Goal: Task Accomplishment & Management: Use online tool/utility

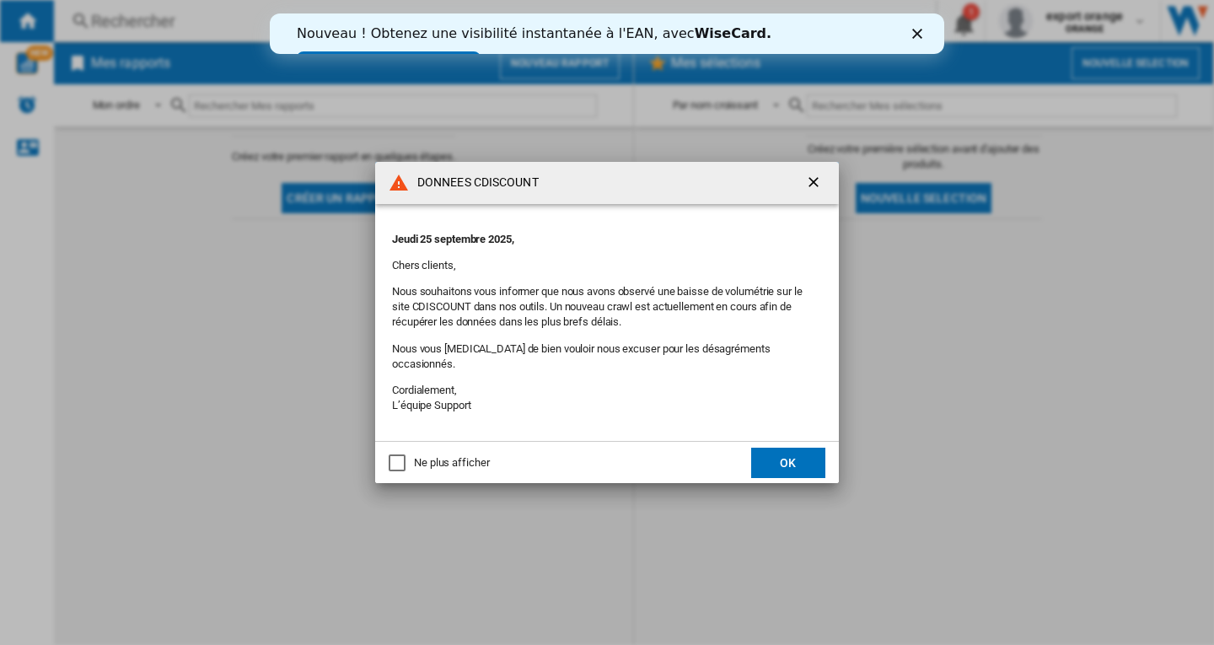
click at [787, 455] on button "OK" at bounding box center [788, 463] width 74 height 30
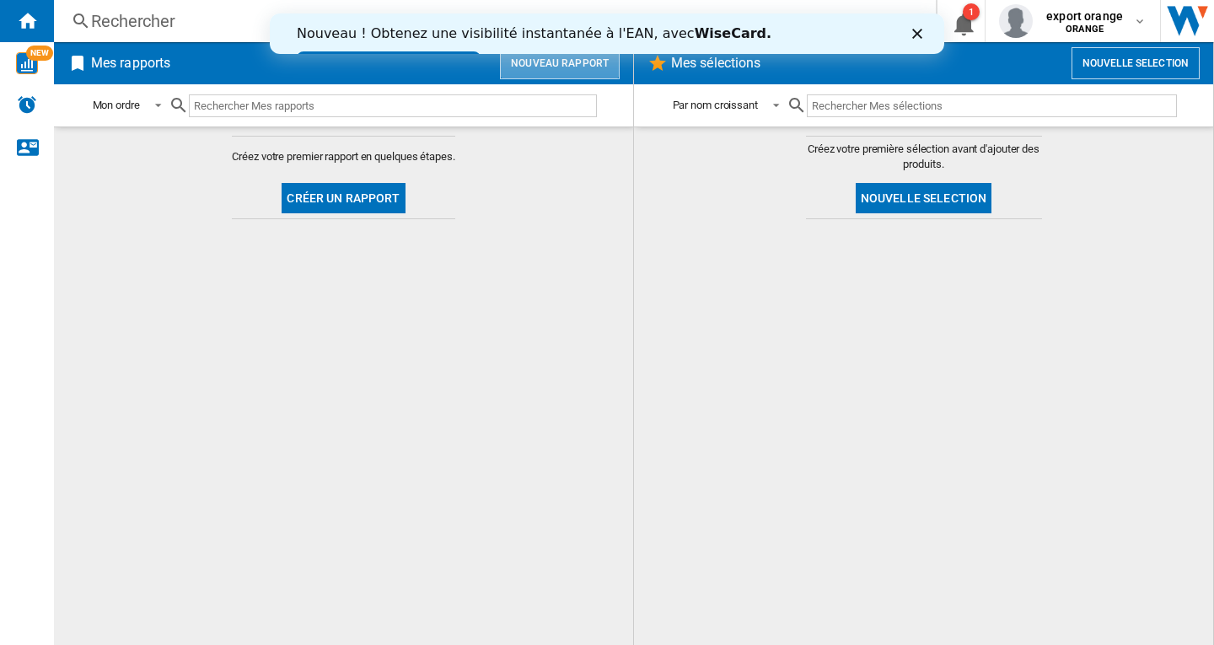
click at [557, 67] on button "Nouveau rapport" at bounding box center [560, 63] width 120 height 32
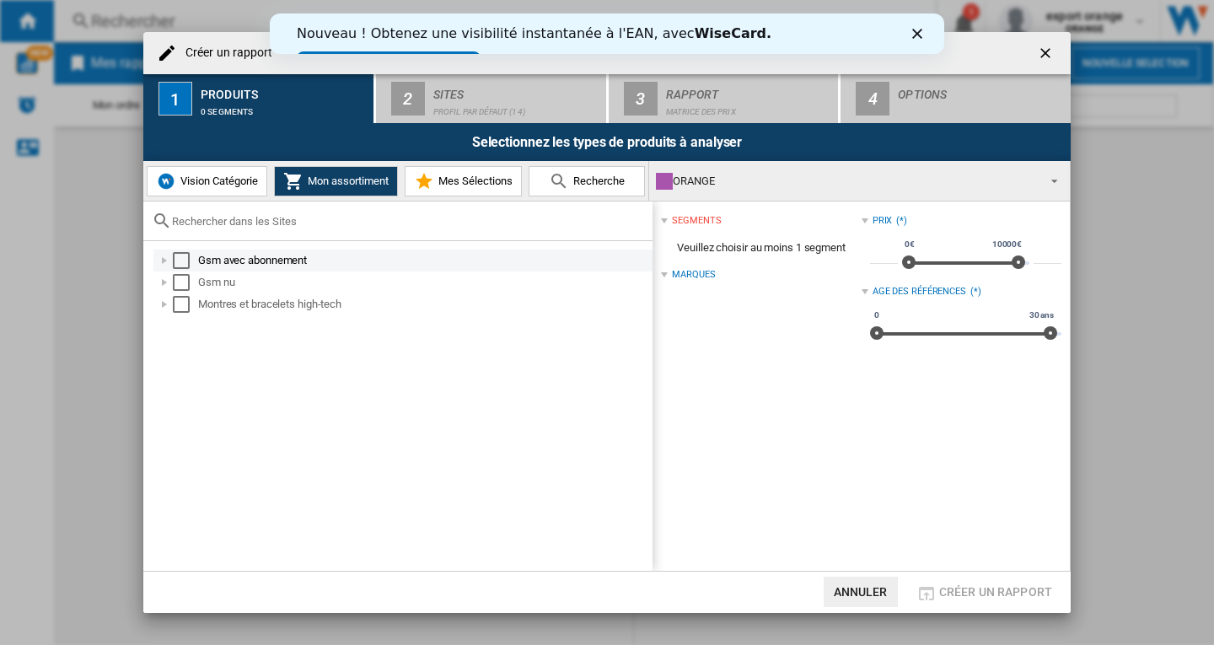
click at [184, 255] on div "Select" at bounding box center [181, 260] width 17 height 17
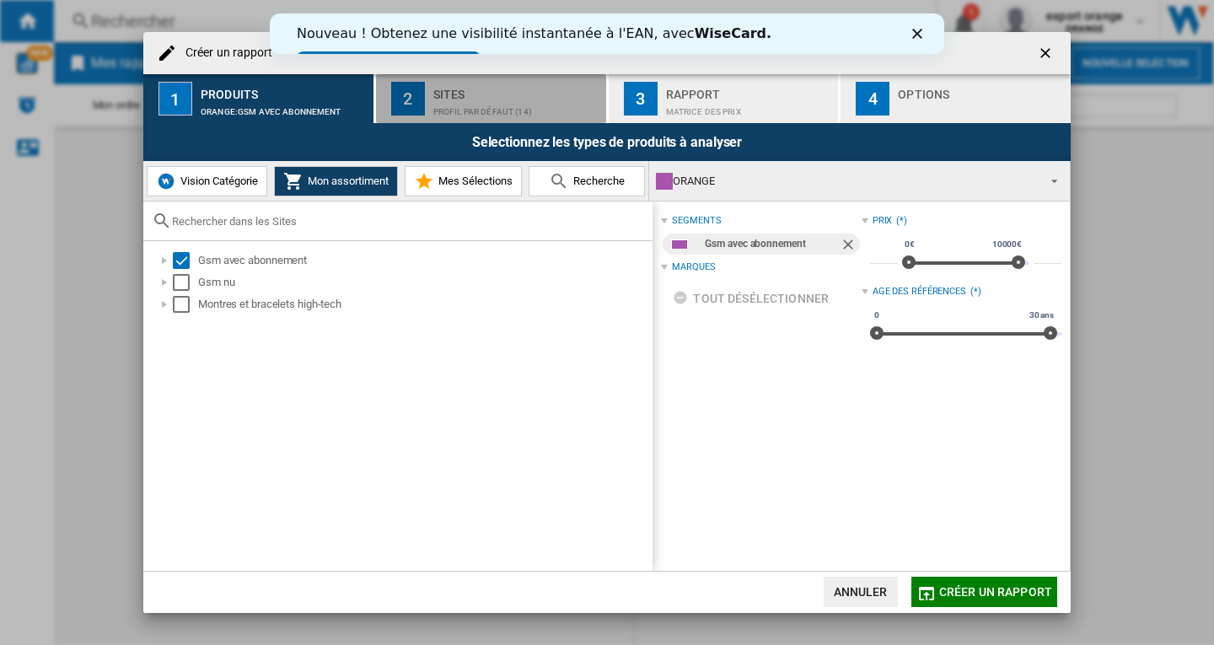
click at [475, 112] on div "Profil par défaut (14)" at bounding box center [516, 108] width 166 height 18
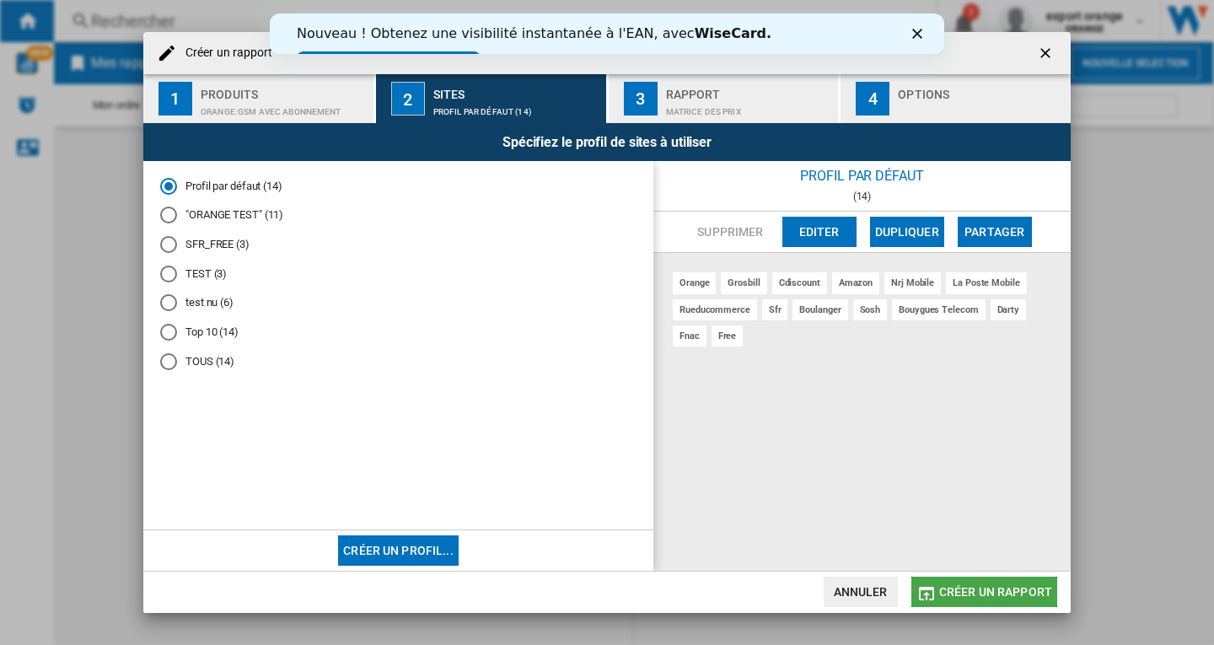
click at [992, 587] on span "Créer un rapport" at bounding box center [995, 591] width 113 height 13
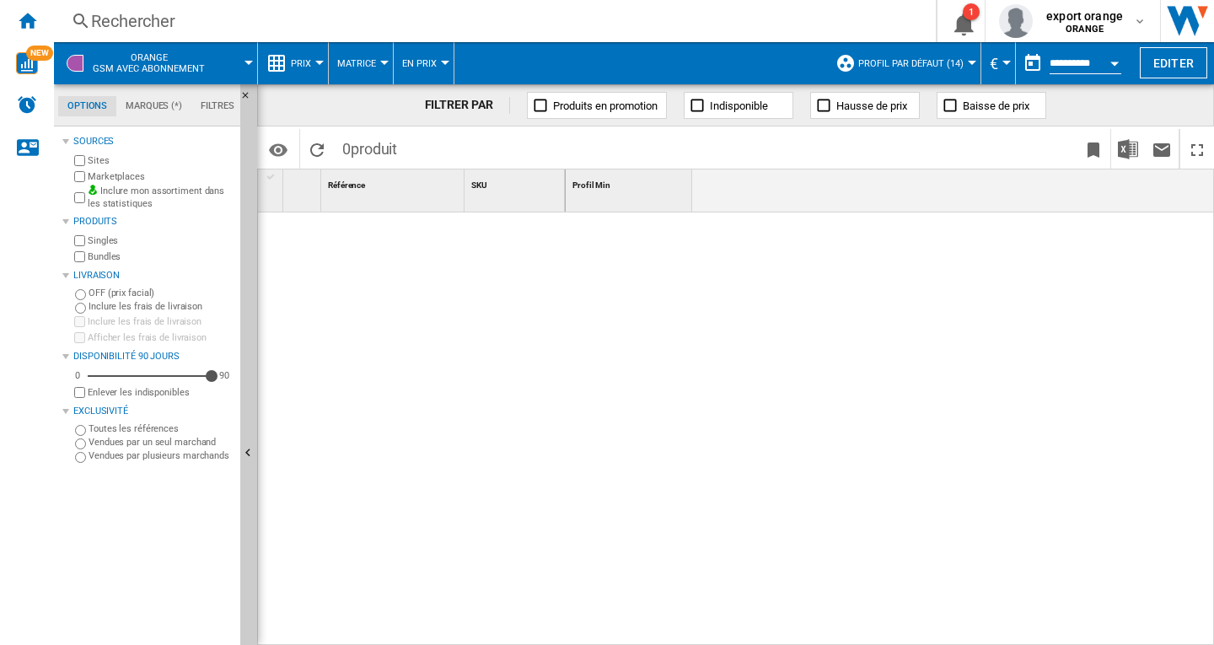
click at [244, 62] on span at bounding box center [238, 63] width 20 height 42
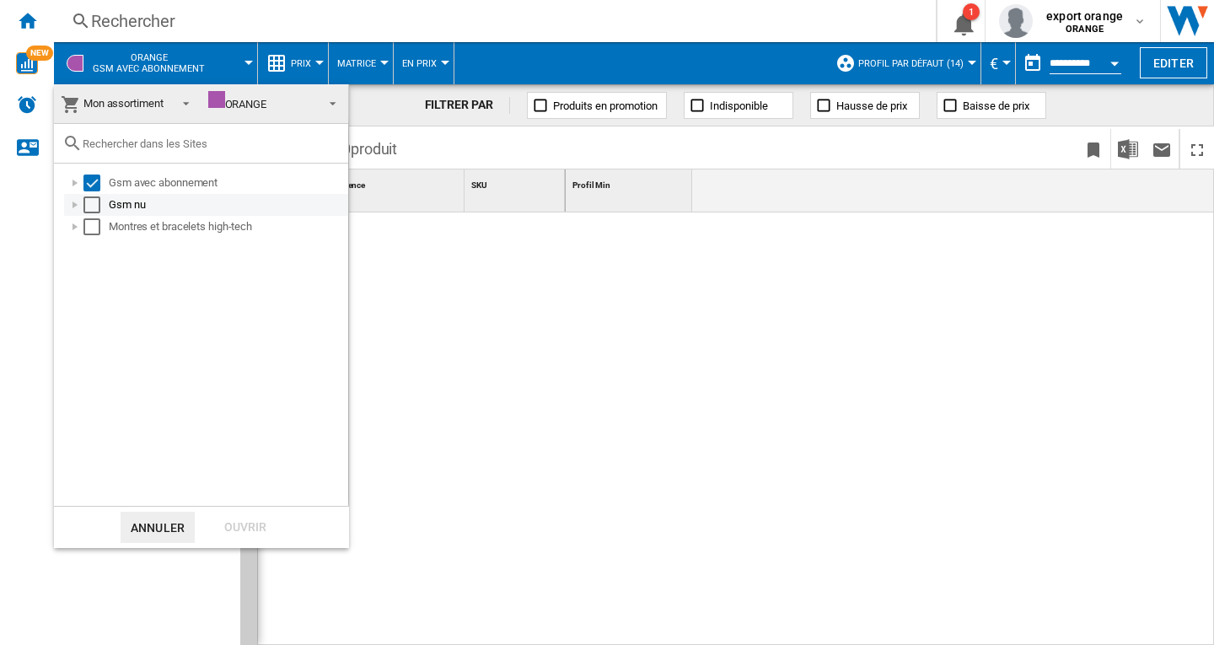
click at [136, 206] on div "Gsm nu" at bounding box center [227, 204] width 237 height 17
click at [91, 207] on div "Select" at bounding box center [91, 204] width 17 height 17
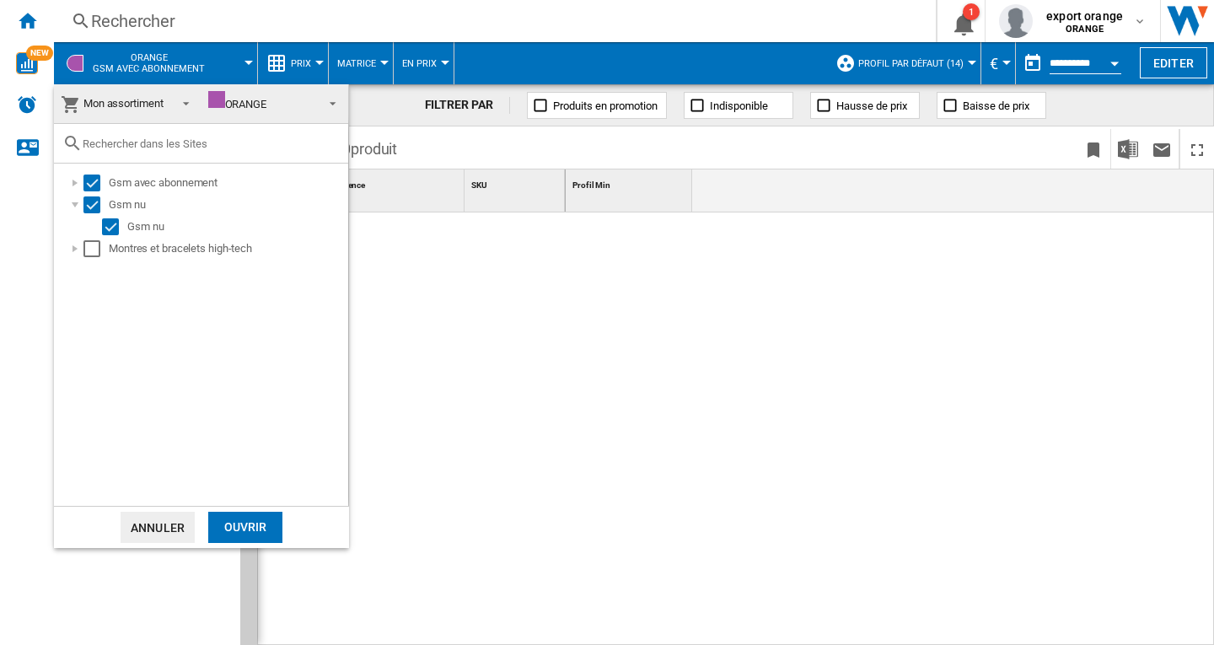
drag, startPoint x: 239, startPoint y: 528, endPoint x: 566, endPoint y: 426, distance: 342.3
click at [239, 528] on div "Ouvrir" at bounding box center [245, 527] width 74 height 31
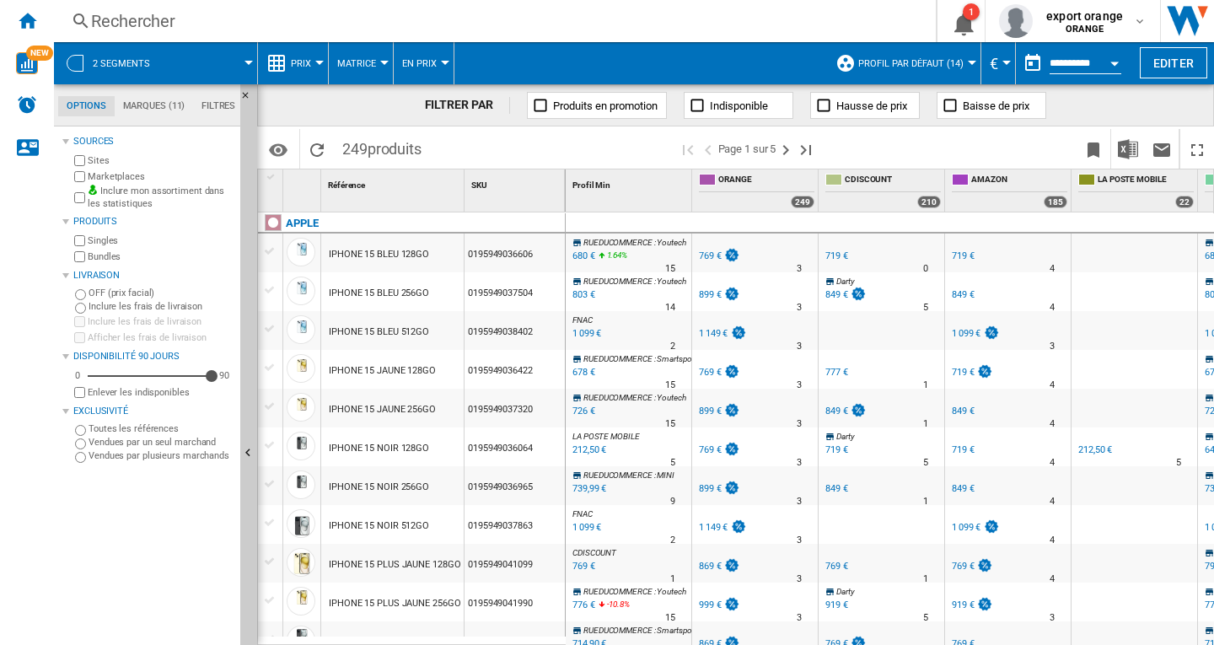
click at [245, 62] on div at bounding box center [248, 63] width 8 height 4
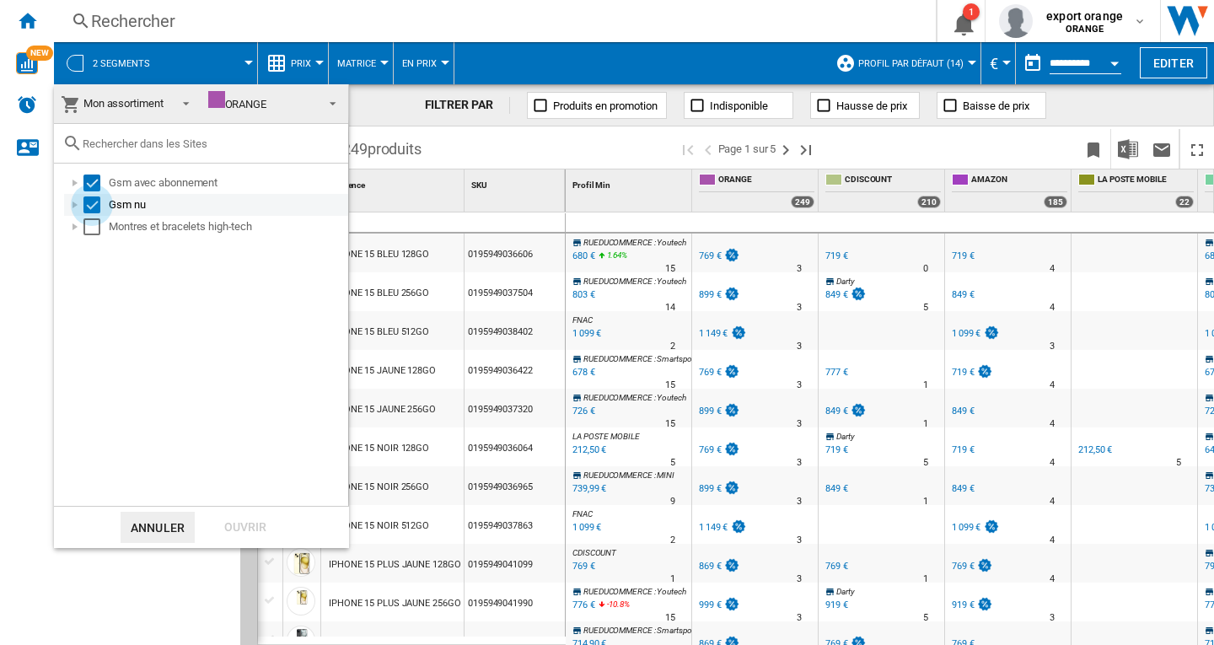
click at [93, 204] on div "Select" at bounding box center [91, 204] width 17 height 17
click at [263, 529] on div "Ouvrir" at bounding box center [245, 527] width 74 height 31
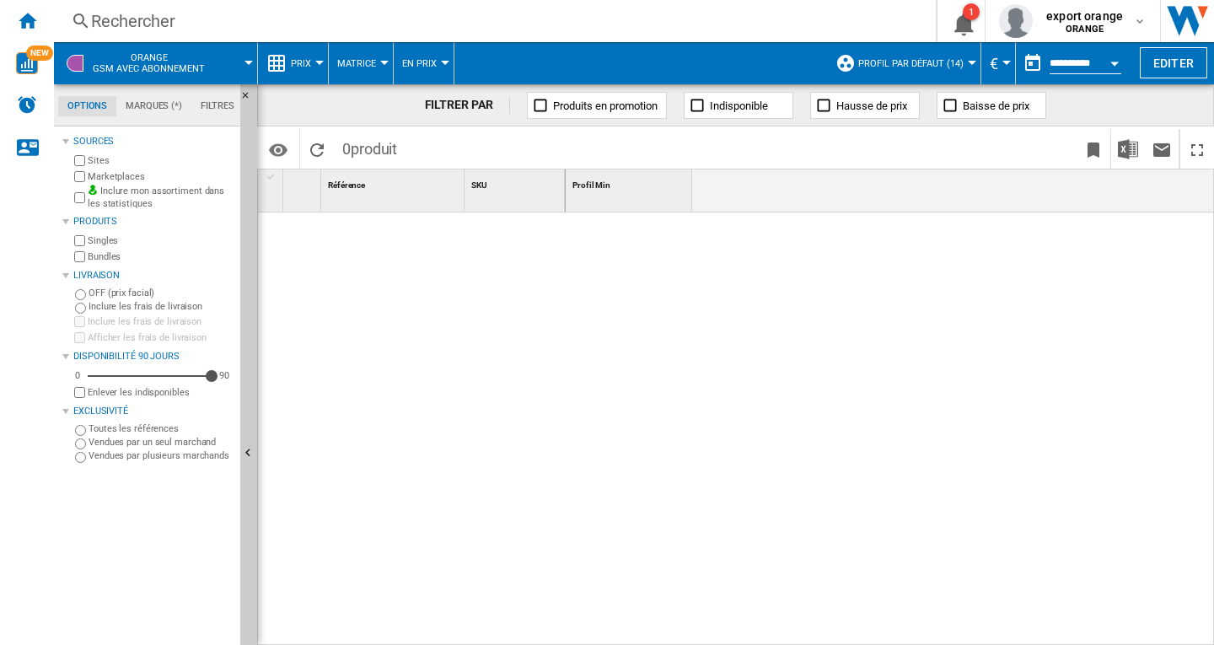
click at [298, 65] on span "Prix" at bounding box center [301, 63] width 20 height 11
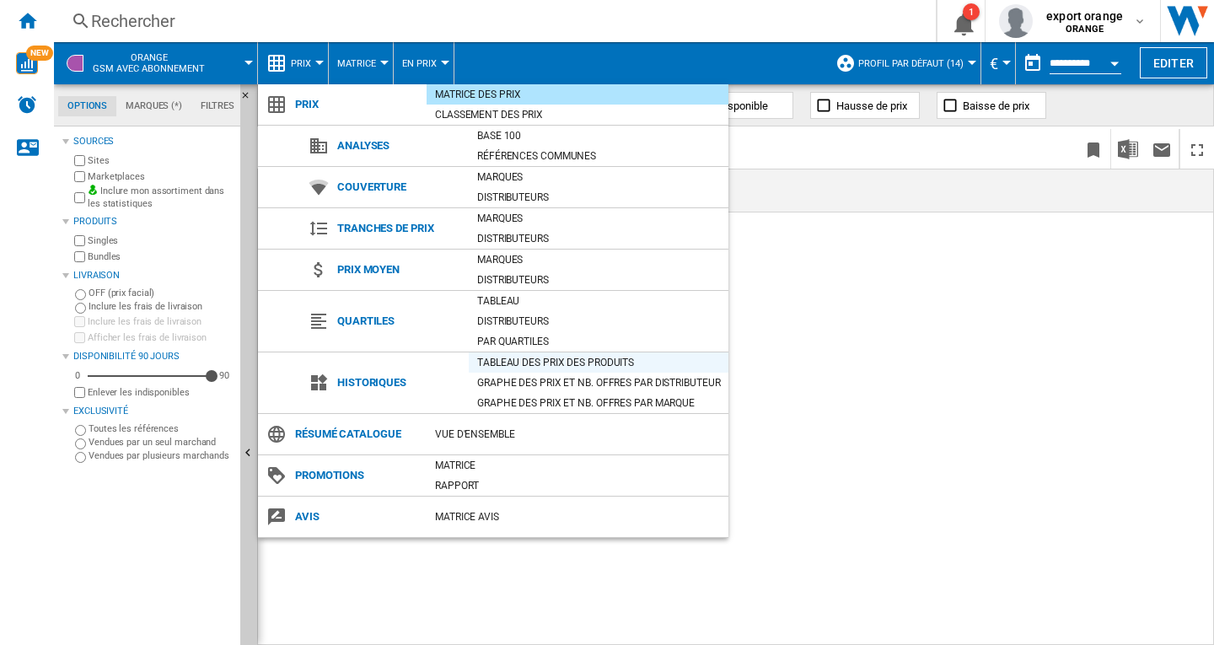
click at [544, 360] on div "Tableau des prix des produits" at bounding box center [599, 362] width 260 height 17
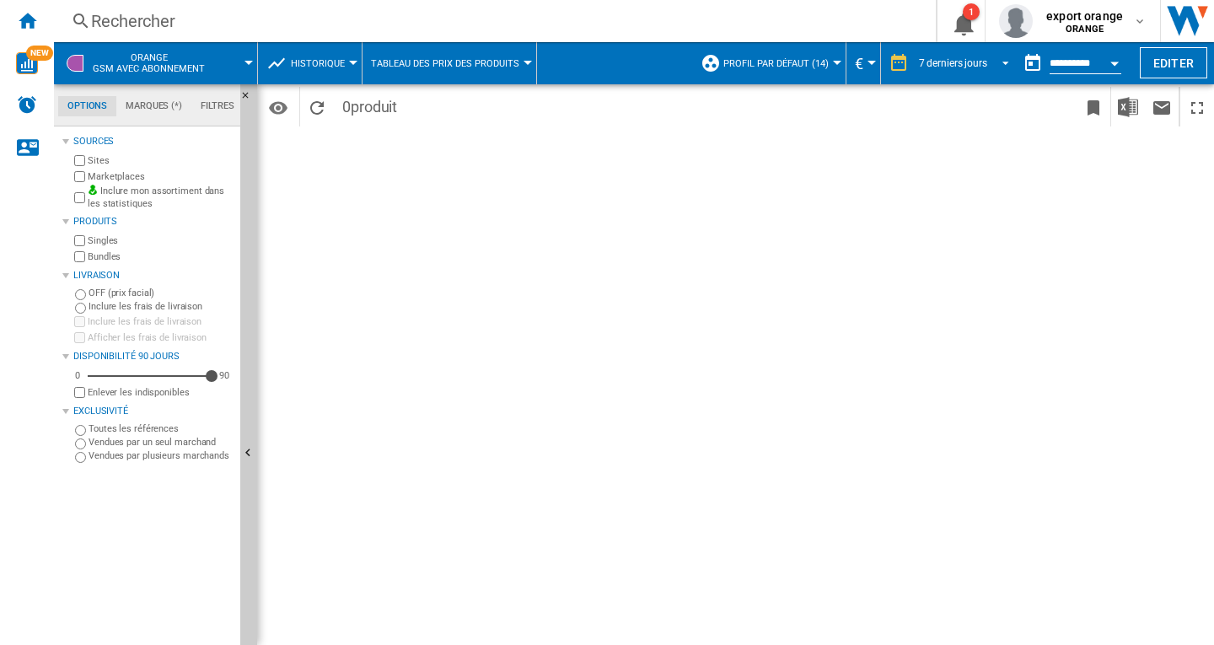
click at [1002, 61] on span "REPORTS.WIZARD.STEPS.REPORT.STEPS.REPORT_OPTIONS.PERIOD: 7 derniers jours" at bounding box center [1000, 61] width 20 height 15
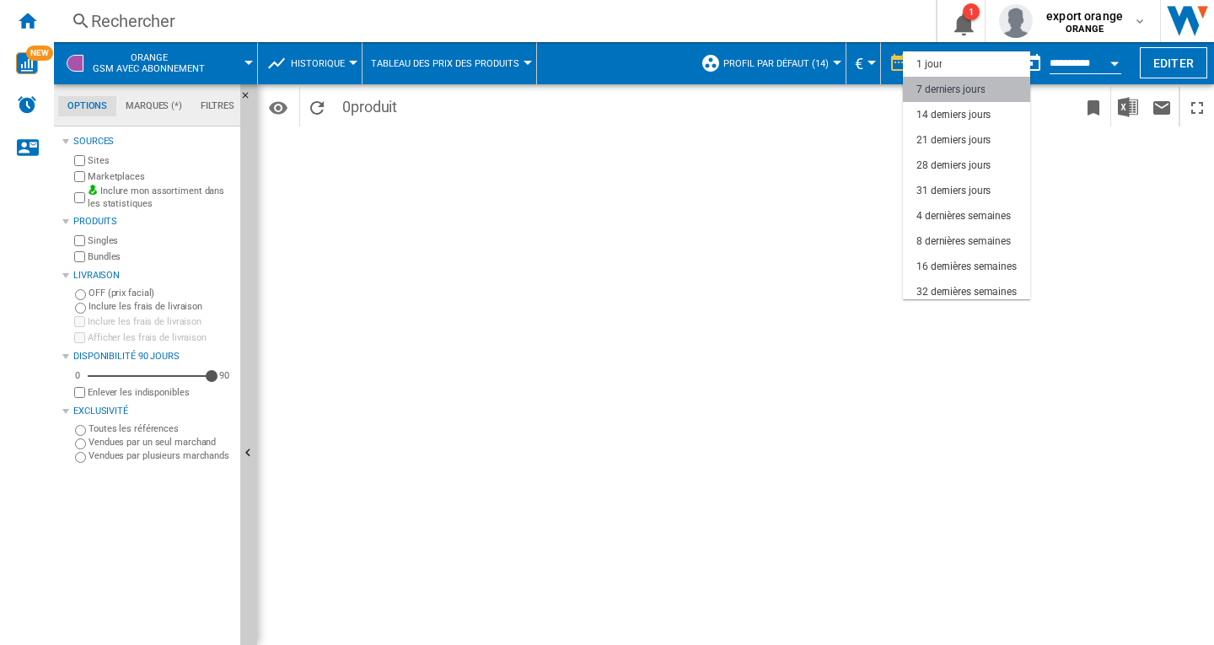
click at [977, 87] on div "7 derniers jours" at bounding box center [950, 90] width 68 height 14
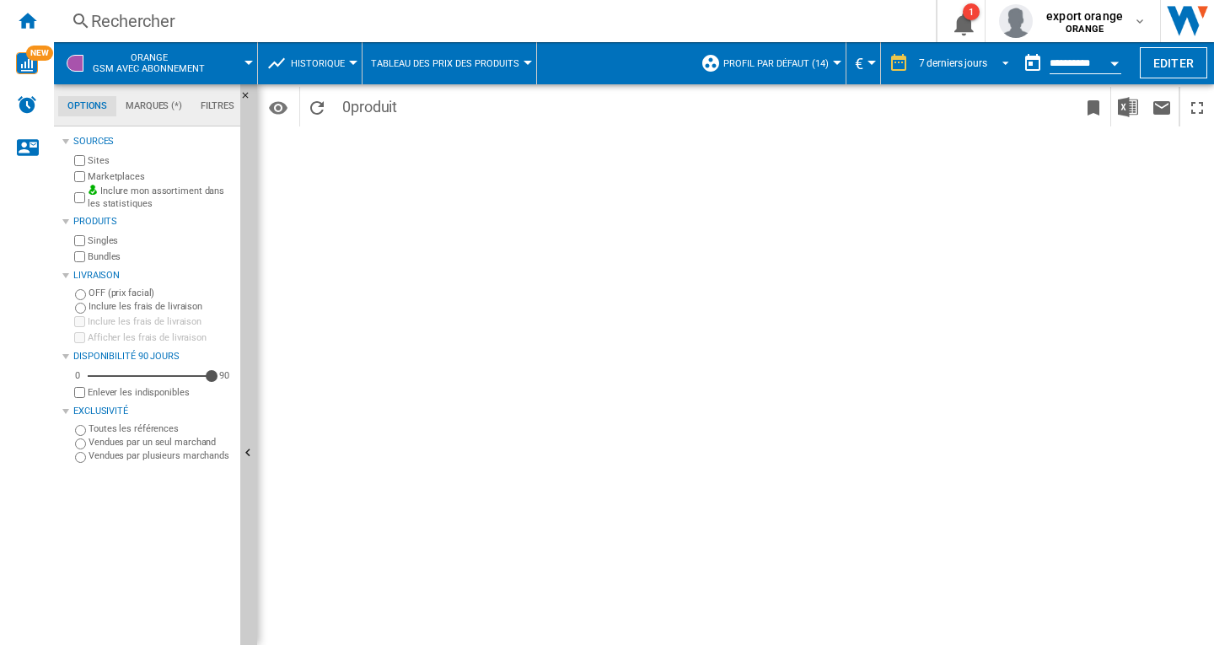
click at [1005, 62] on span "REPORTS.WIZARD.STEPS.REPORT.STEPS.REPORT_OPTIONS.PERIOD: 7 derniers jours" at bounding box center [1000, 61] width 20 height 15
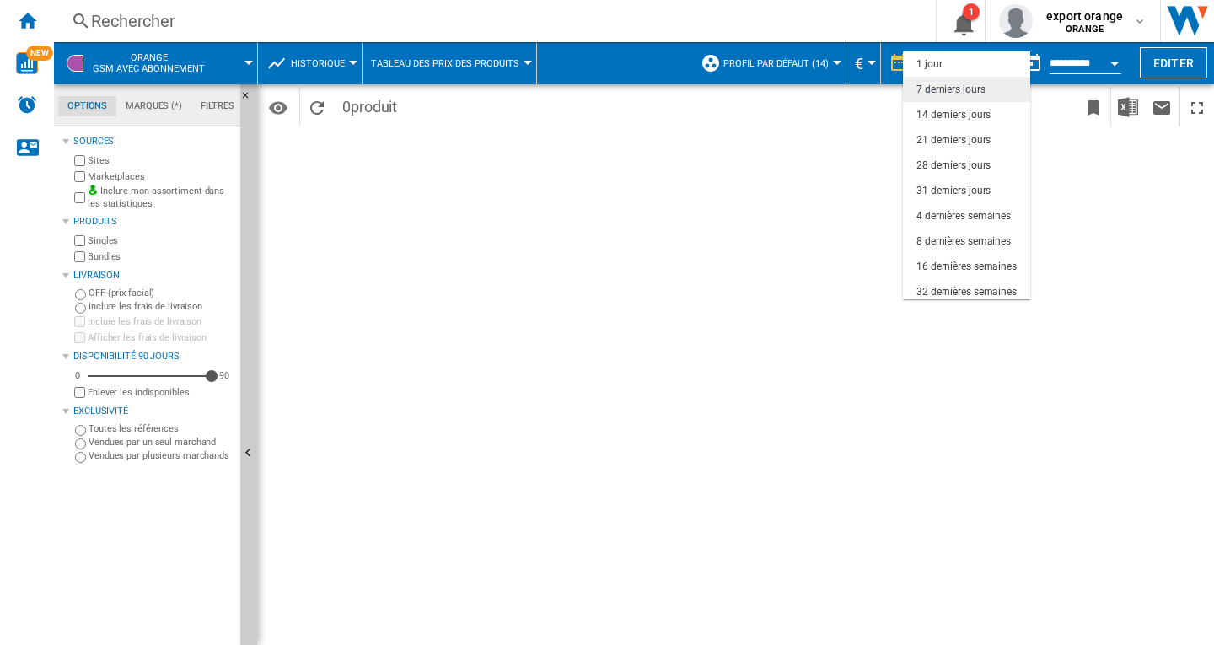
scroll to position [25, 0]
click at [983, 94] on div "14 derniers jours" at bounding box center [953, 90] width 74 height 14
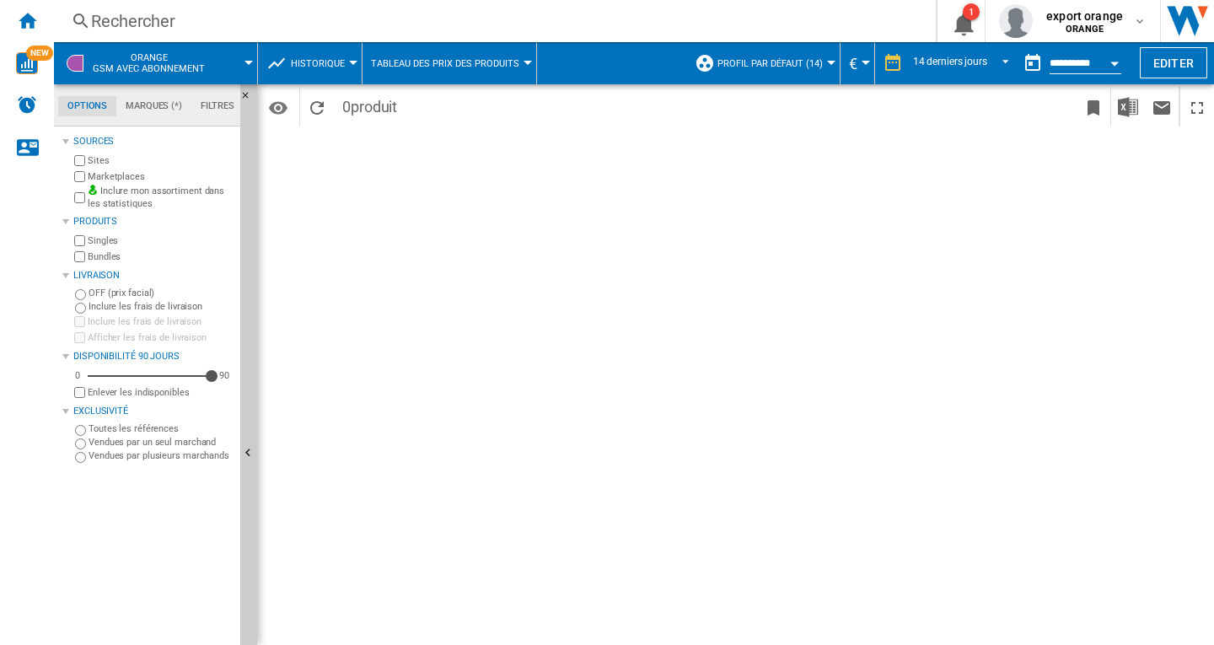
click at [246, 63] on div at bounding box center [248, 63] width 8 height 4
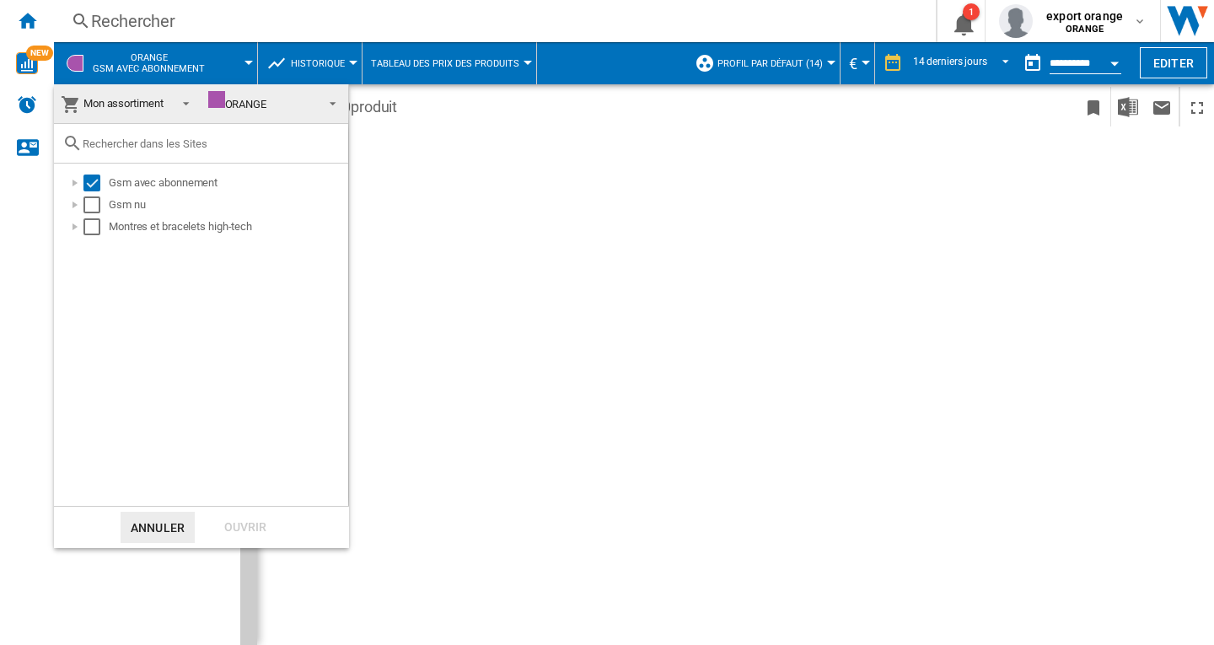
click at [180, 102] on span at bounding box center [181, 102] width 20 height 24
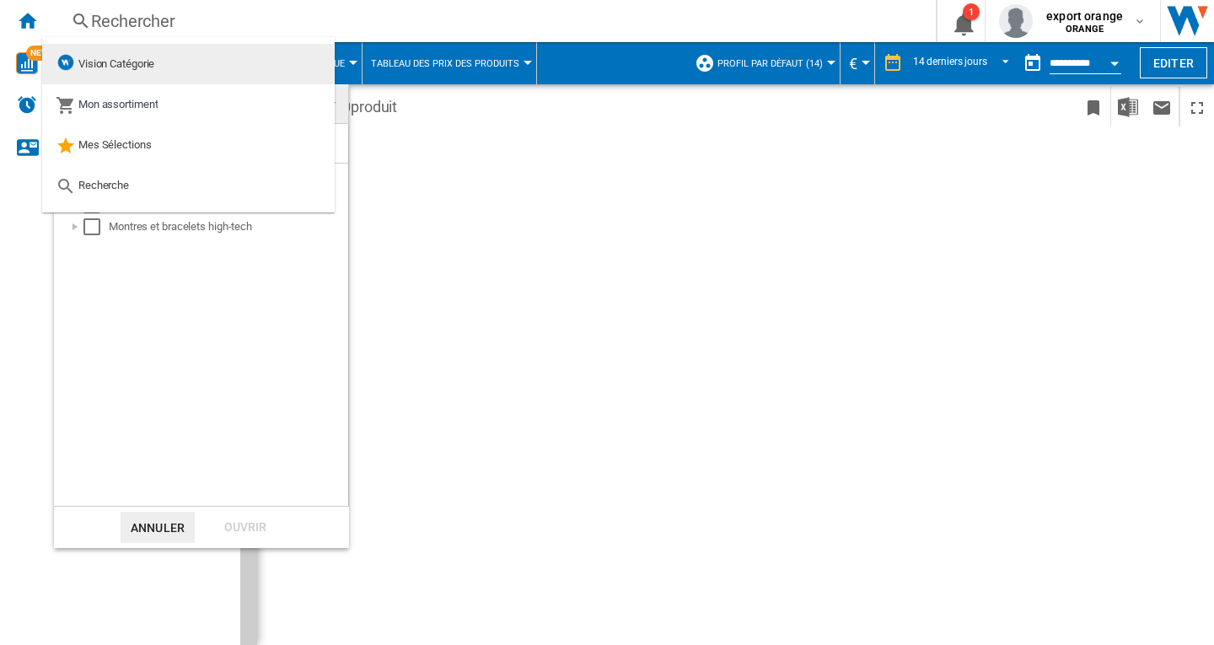
click at [137, 60] on span "Vision Catégorie" at bounding box center [116, 63] width 76 height 13
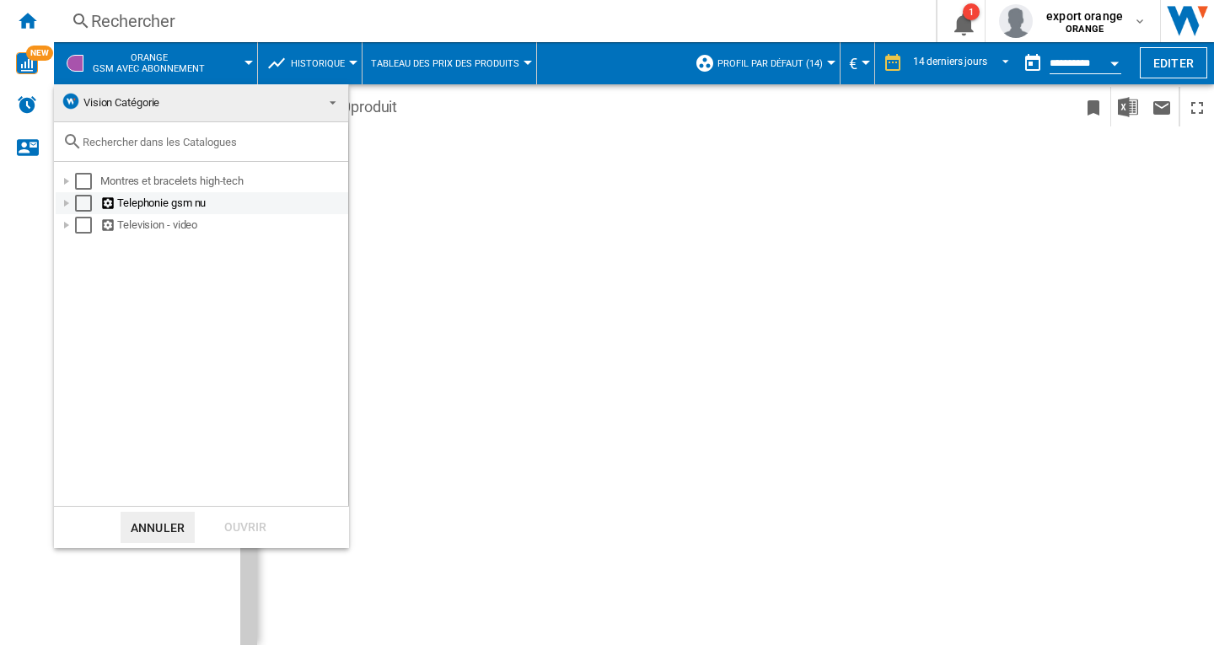
click at [59, 206] on div at bounding box center [66, 203] width 17 height 17
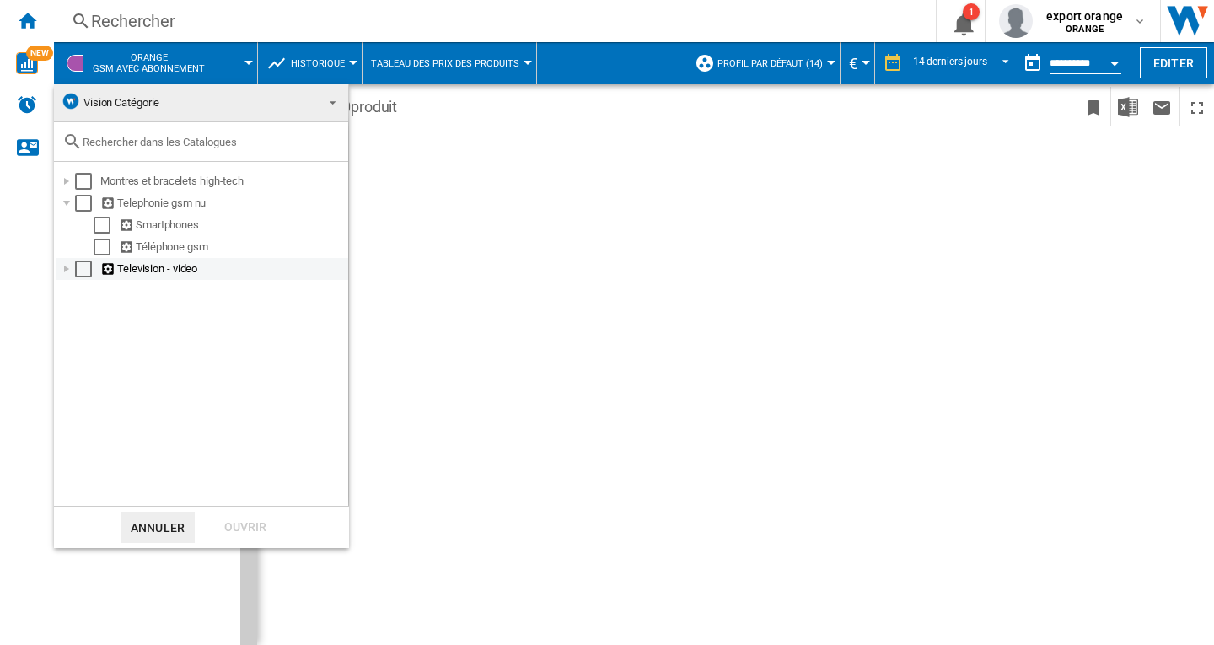
click at [65, 270] on div at bounding box center [66, 268] width 17 height 17
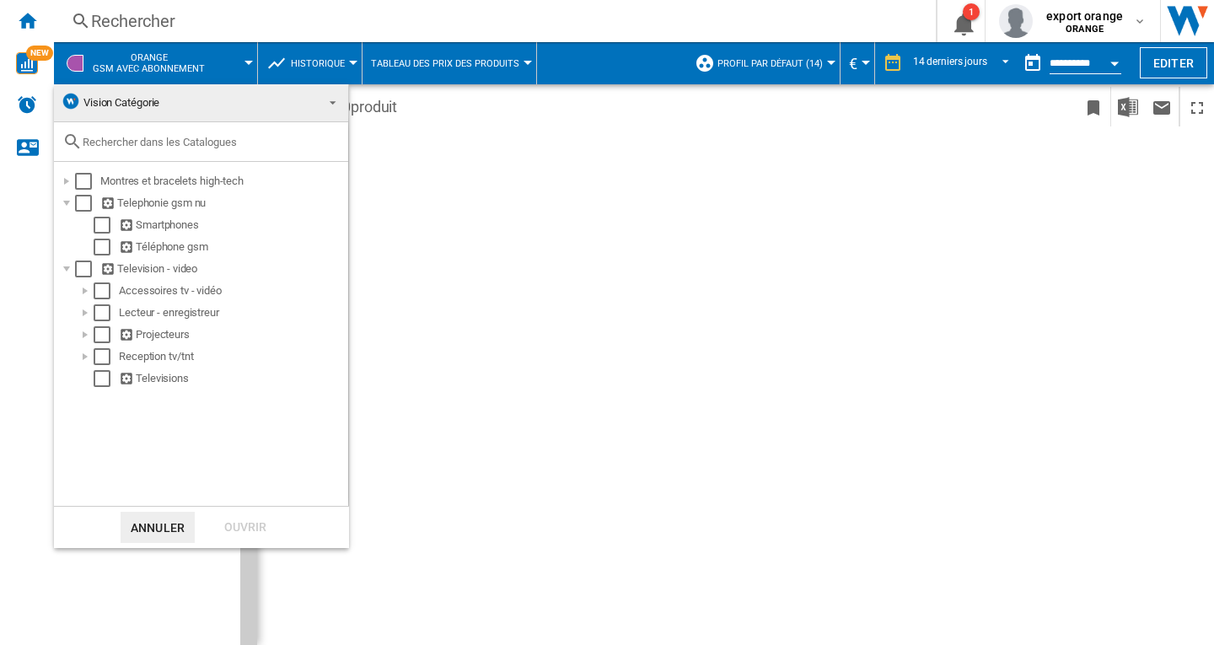
click at [485, 272] on md-backdrop at bounding box center [607, 322] width 1214 height 645
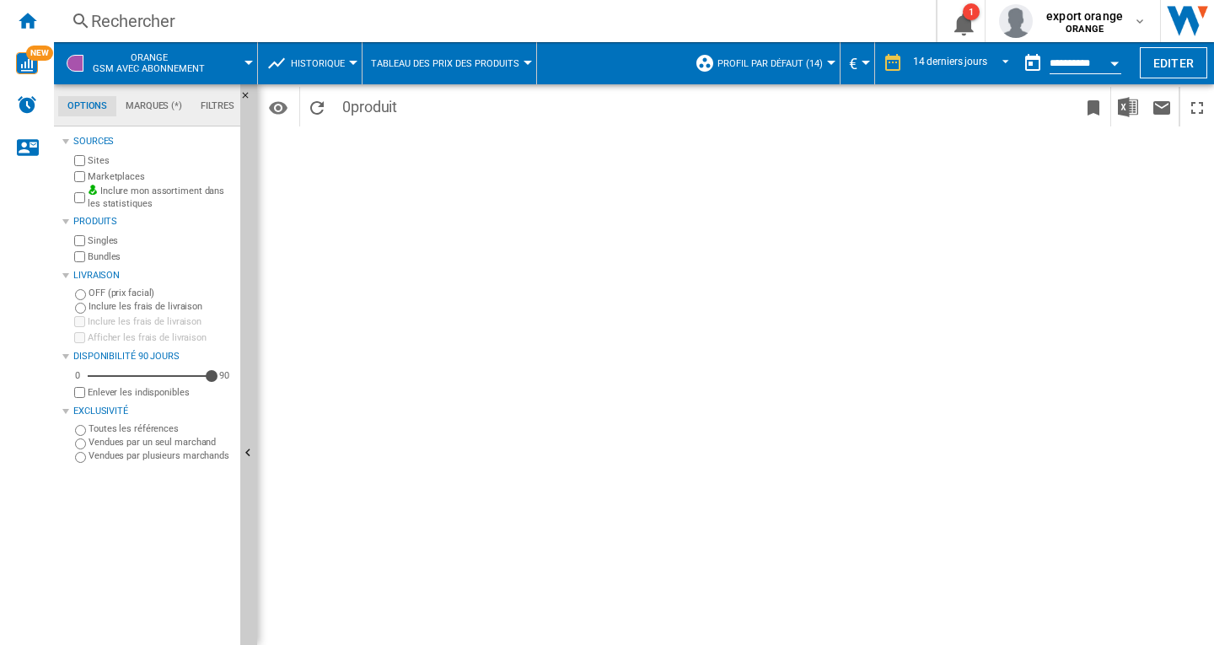
click at [246, 61] on div at bounding box center [248, 63] width 8 height 4
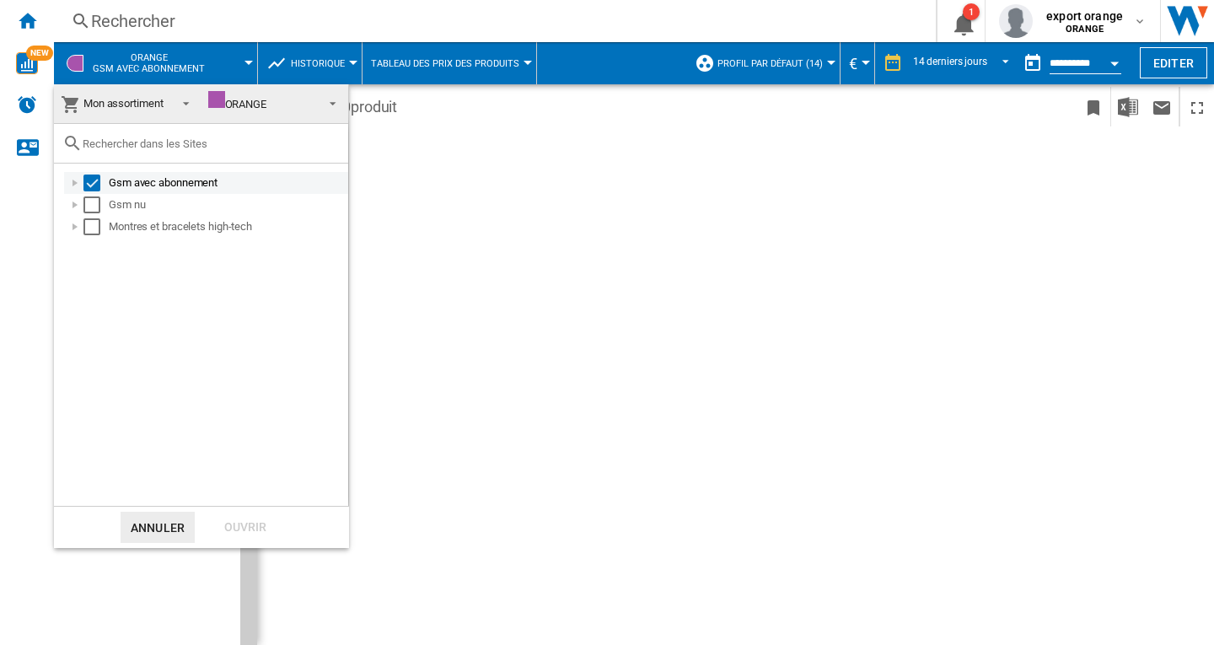
click at [91, 185] on div "Select" at bounding box center [91, 182] width 17 height 17
click at [89, 205] on div "Select" at bounding box center [91, 204] width 17 height 17
click at [256, 515] on div "Ouvrir" at bounding box center [245, 527] width 74 height 31
